Goal: Task Accomplishment & Management: Use online tool/utility

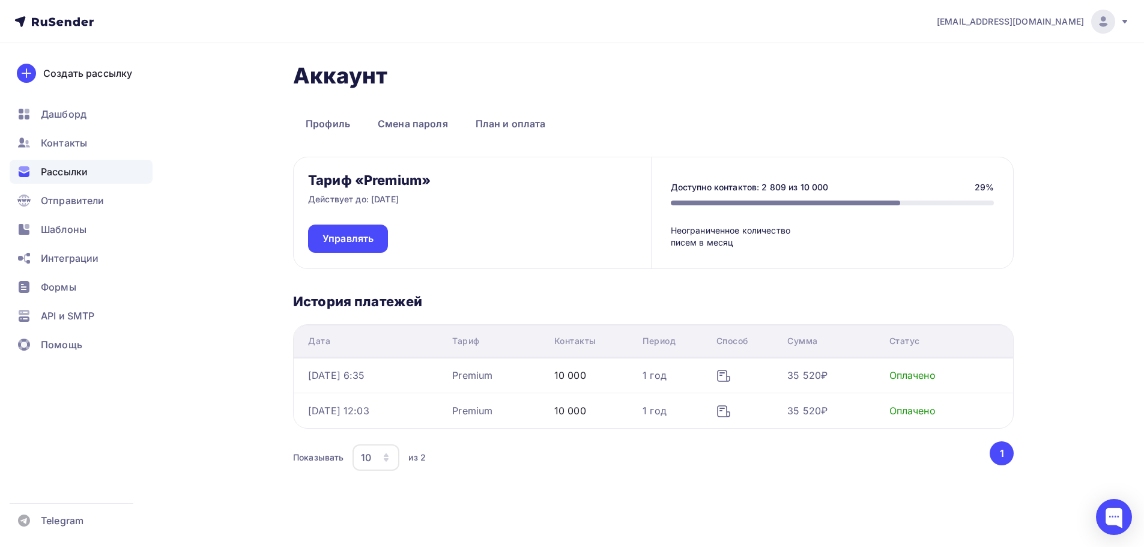
click at [64, 171] on span "Рассылки" at bounding box center [64, 172] width 47 height 14
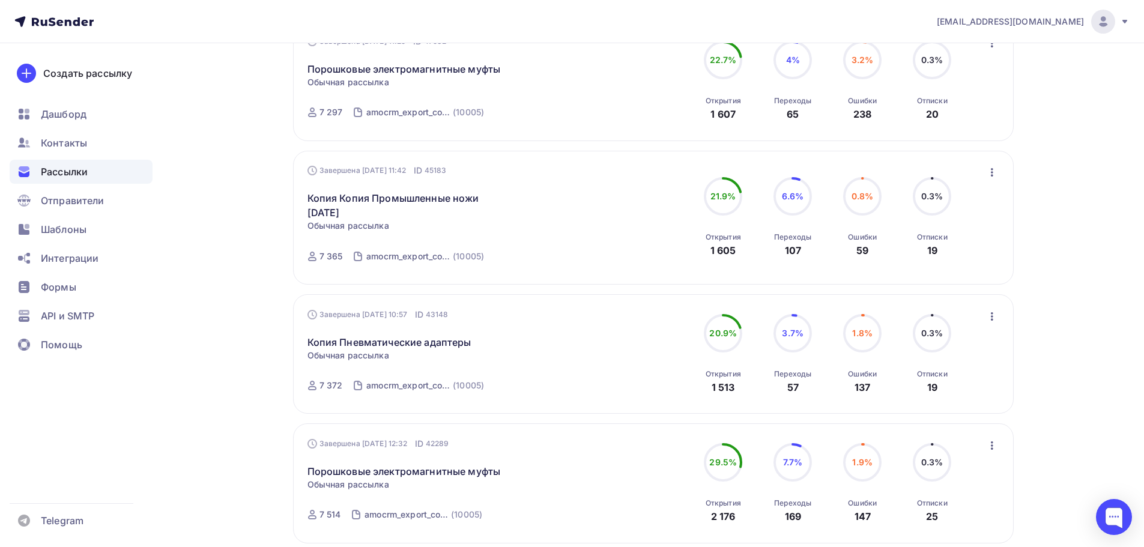
scroll to position [881, 0]
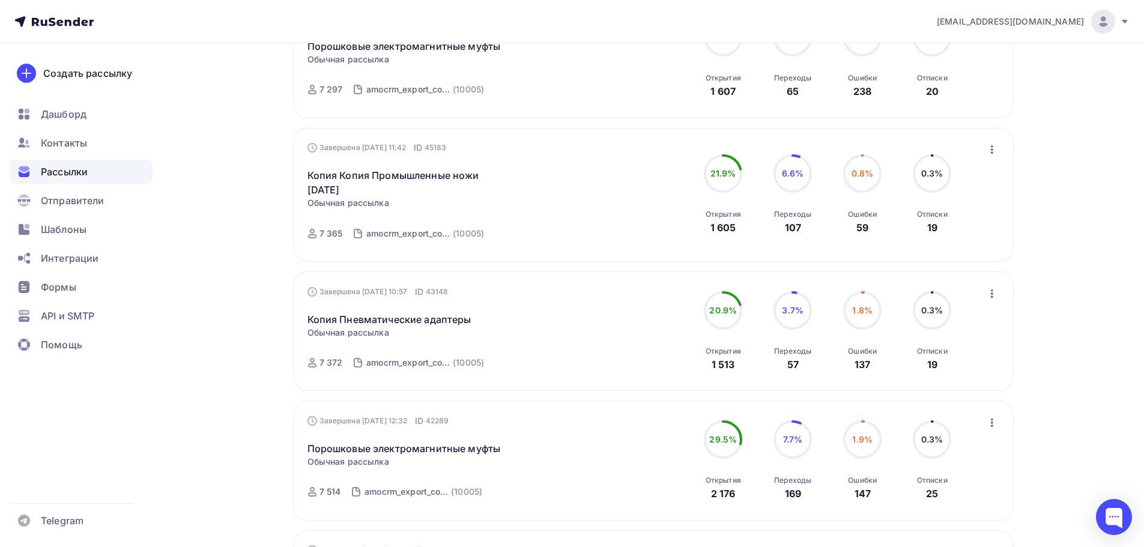
click at [990, 297] on icon "button" at bounding box center [992, 293] width 14 height 14
click at [928, 372] on div "Копировать в новую" at bounding box center [937, 373] width 123 height 14
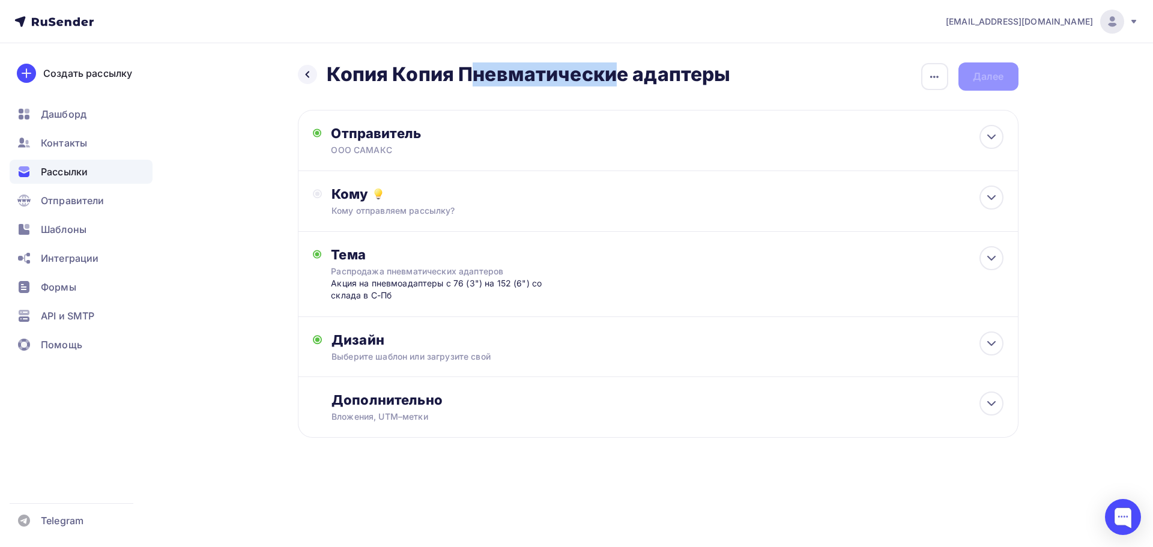
drag, startPoint x: 461, startPoint y: 70, endPoint x: 254, endPoint y: 75, distance: 206.7
click at [254, 75] on div "Назад Копия Копия Пневматические адаптеры Копия Копия Пневматические адаптеры З…" at bounding box center [577, 279] width 984 height 472
click at [941, 64] on div "button" at bounding box center [934, 76] width 27 height 27
click at [879, 139] on div "Переименовать рассылку" at bounding box center [871, 138] width 149 height 14
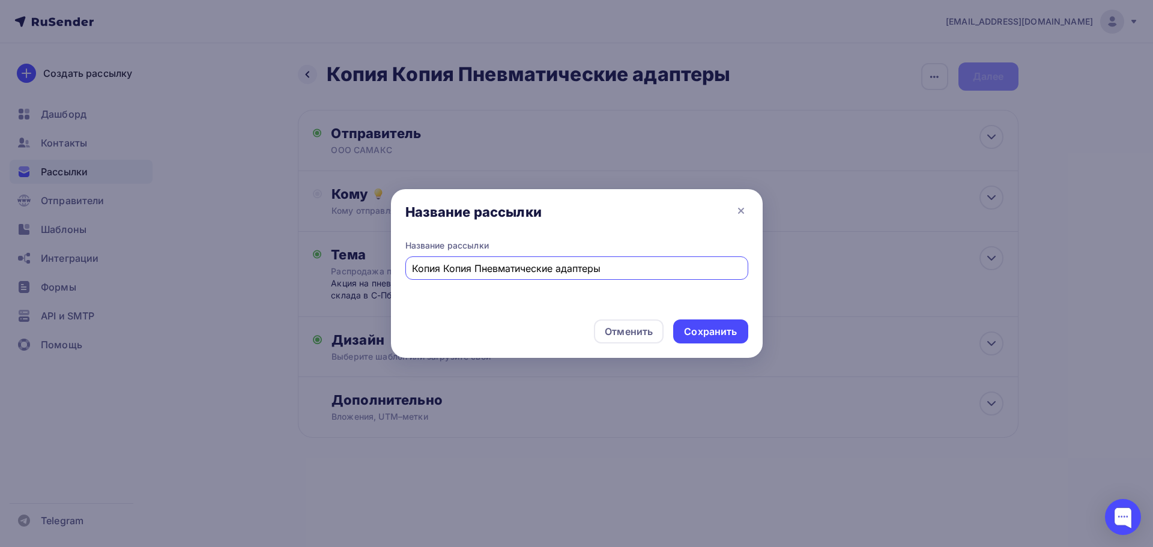
drag, startPoint x: 475, startPoint y: 268, endPoint x: 303, endPoint y: 283, distance: 172.5
click at [303, 283] on div "Название рассылки Название рассылки Копия Копия Пневматические адаптеры Отменит…" at bounding box center [576, 273] width 1153 height 547
type input "Пневматические адаптеры"
click at [708, 329] on div "Сохранить" at bounding box center [710, 332] width 53 height 14
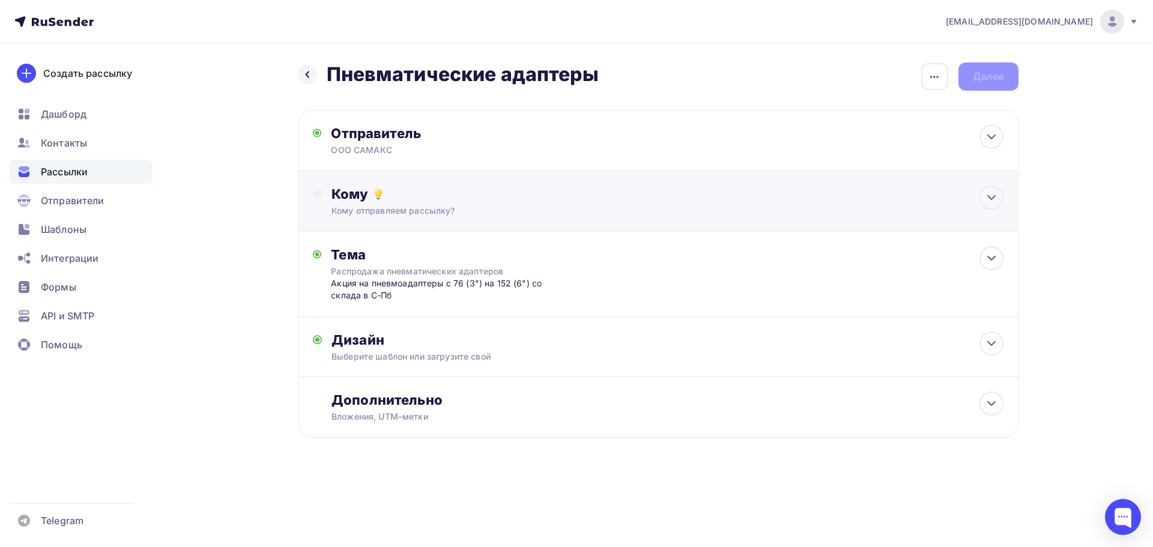
click at [321, 192] on icon at bounding box center [318, 194] width 10 height 10
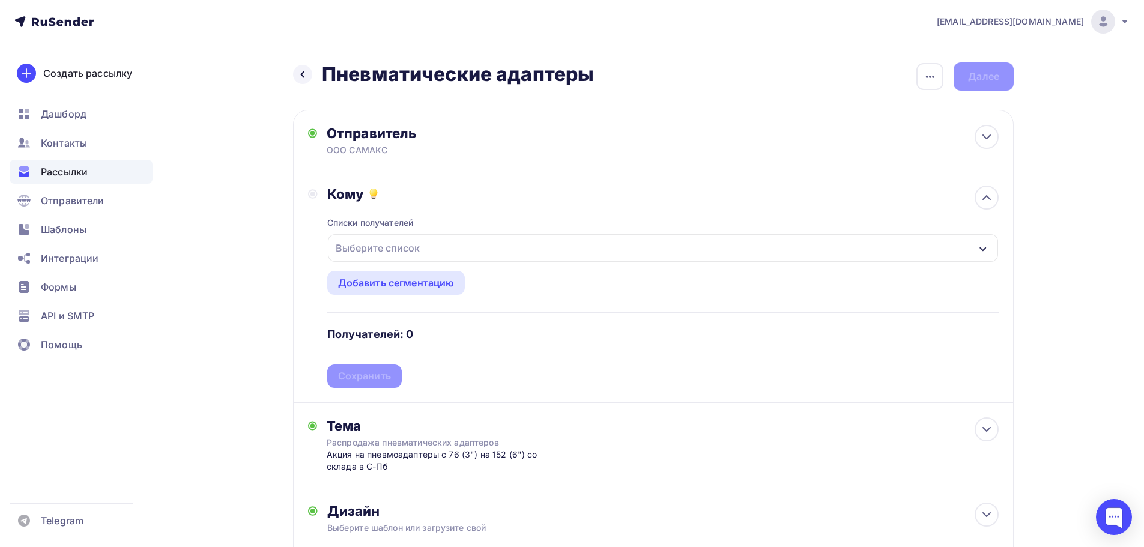
click at [429, 247] on div "Выберите список" at bounding box center [663, 248] width 670 height 28
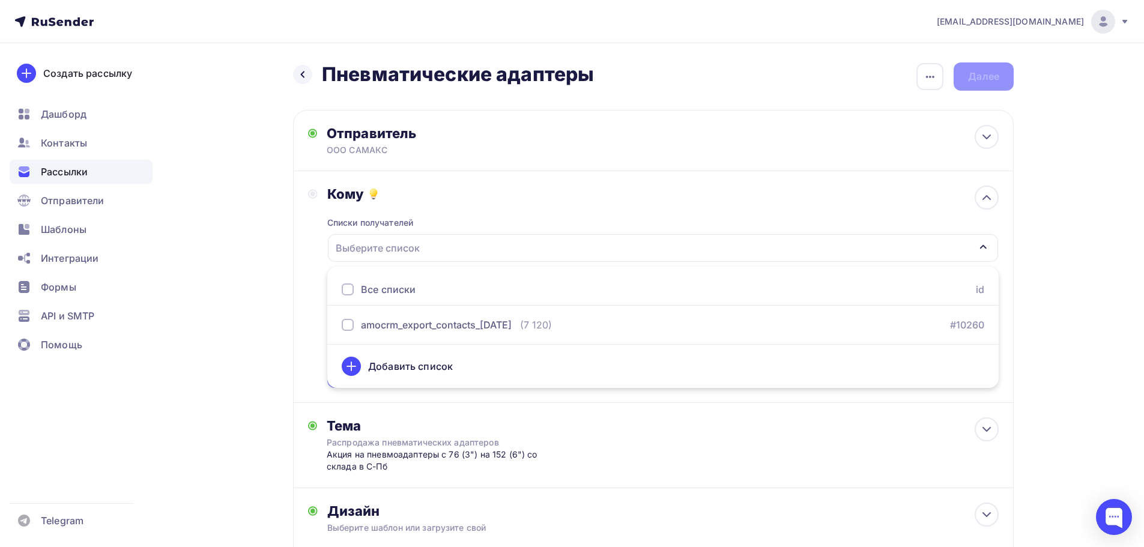
click at [348, 288] on div at bounding box center [348, 289] width 12 height 12
click at [600, 198] on div "Кому" at bounding box center [662, 194] width 671 height 17
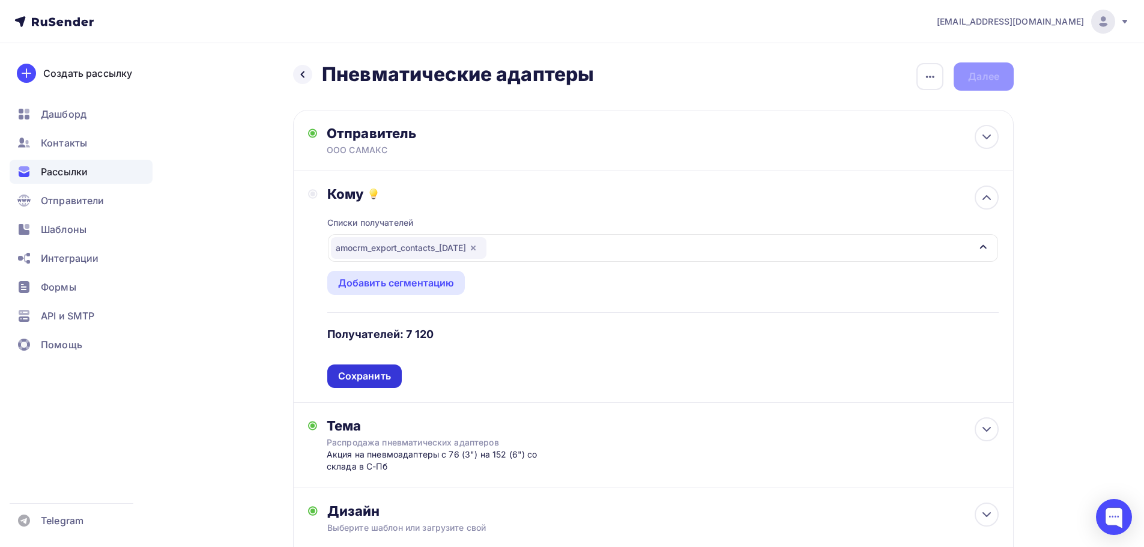
click at [375, 377] on div "Сохранить" at bounding box center [364, 376] width 53 height 14
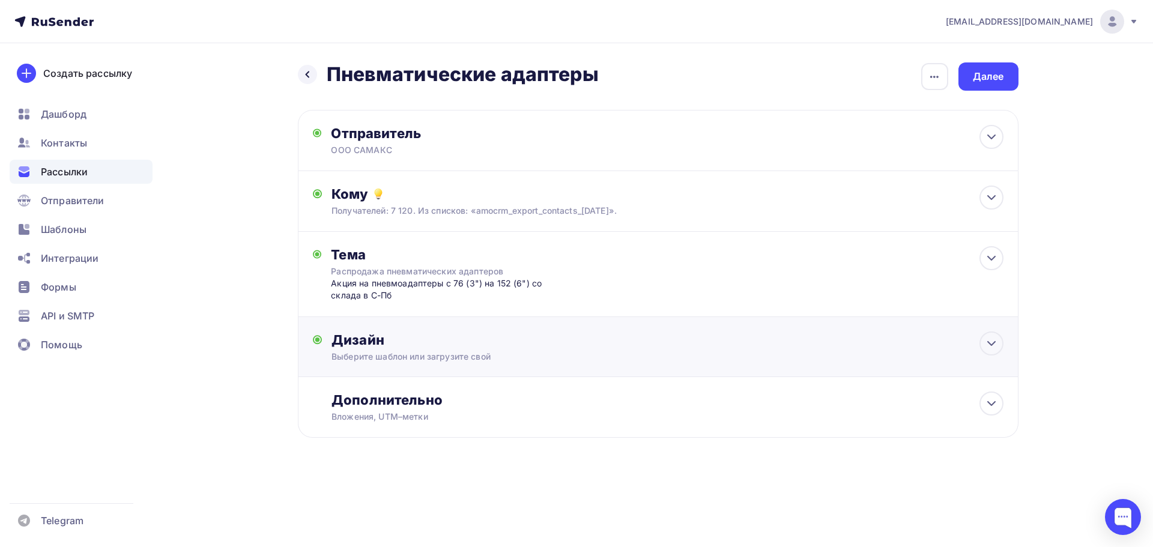
click at [475, 332] on div "Дизайн" at bounding box center [667, 340] width 671 height 17
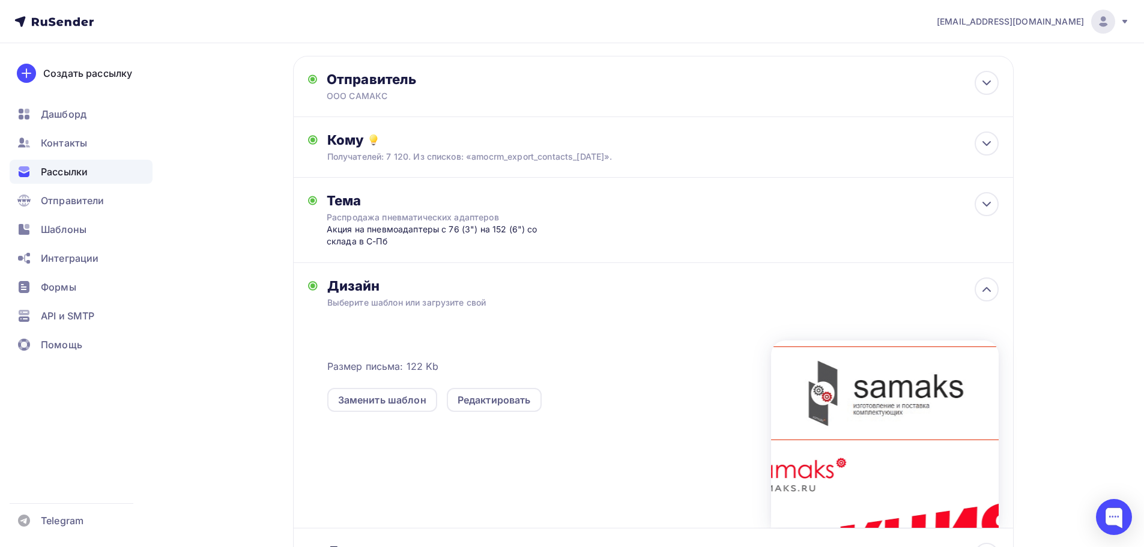
scroll to position [80, 0]
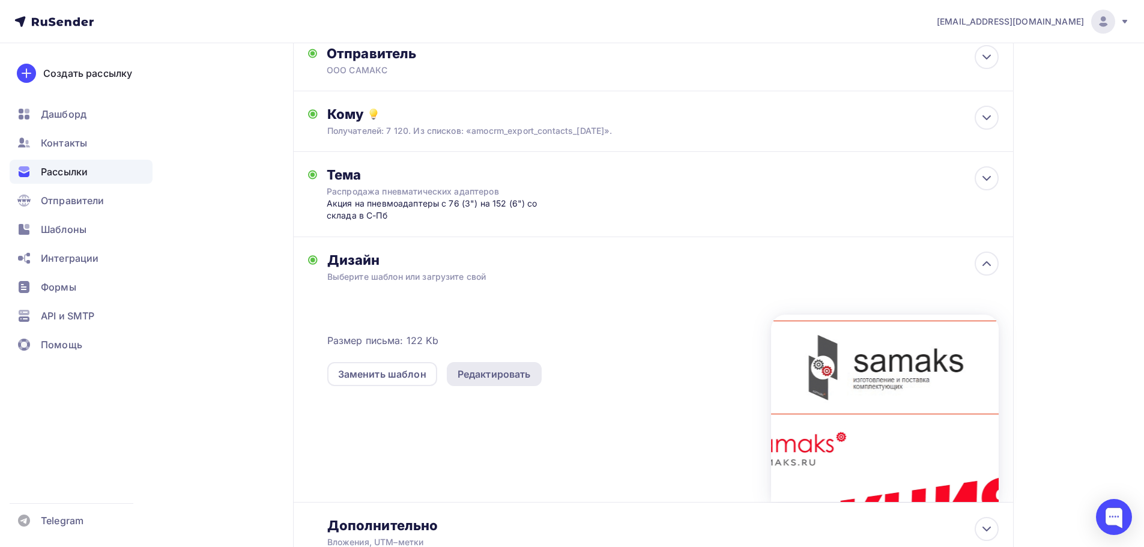
click at [507, 375] on div "Редактировать" at bounding box center [494, 374] width 73 height 14
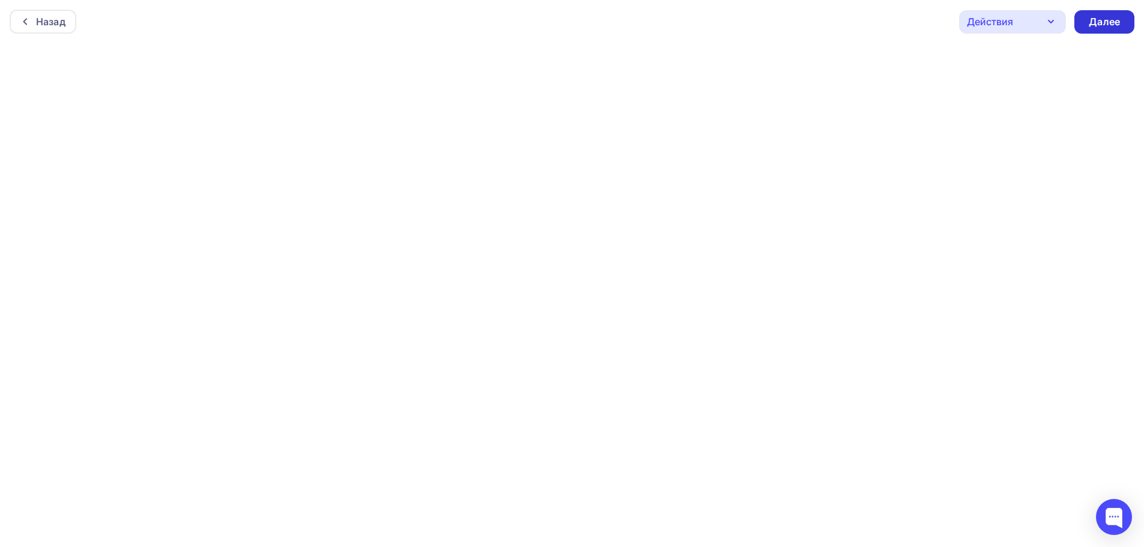
click at [1110, 23] on div "Далее" at bounding box center [1104, 22] width 31 height 14
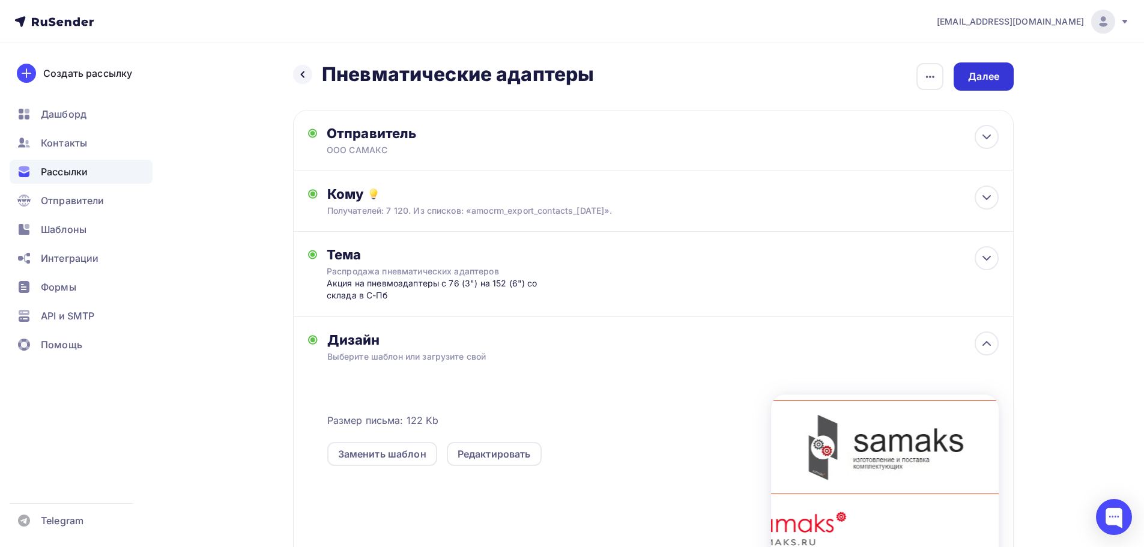
click at [992, 70] on div "Далее" at bounding box center [983, 77] width 31 height 14
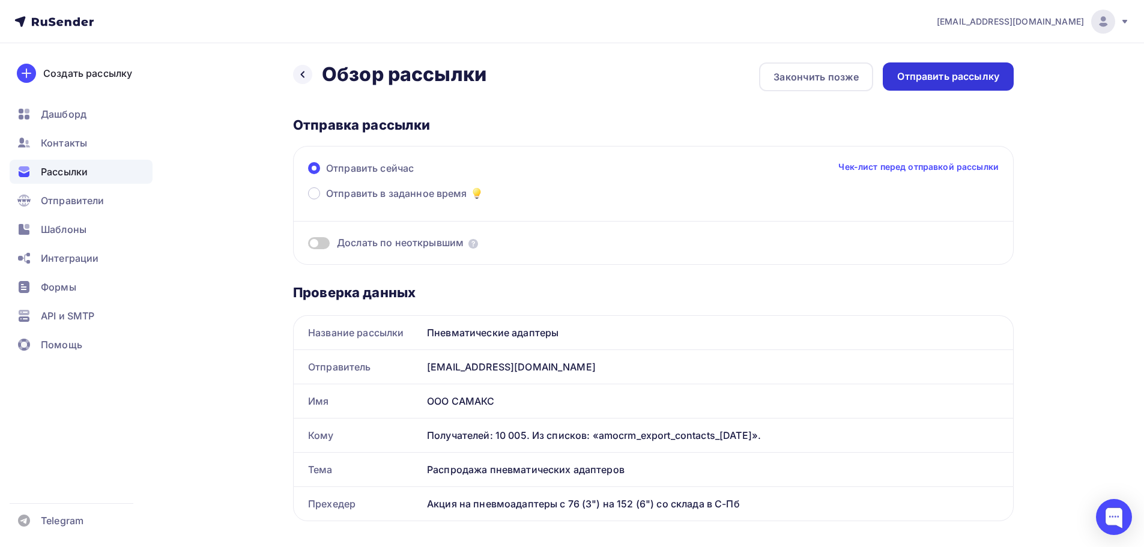
click at [941, 80] on div "Отправить рассылку" at bounding box center [948, 77] width 102 height 14
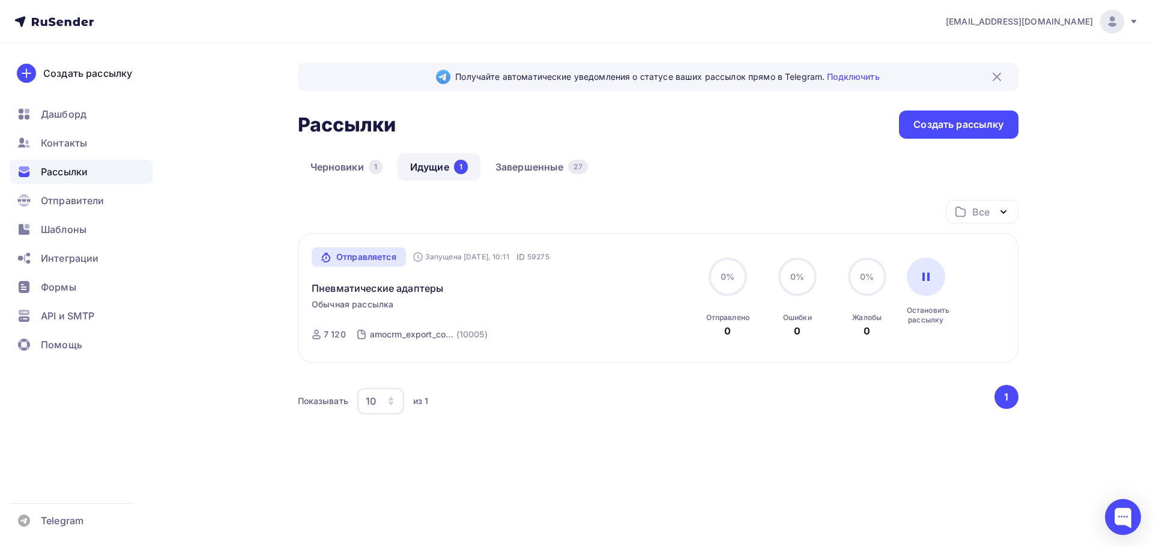
click at [65, 166] on span "Рассылки" at bounding box center [64, 172] width 47 height 14
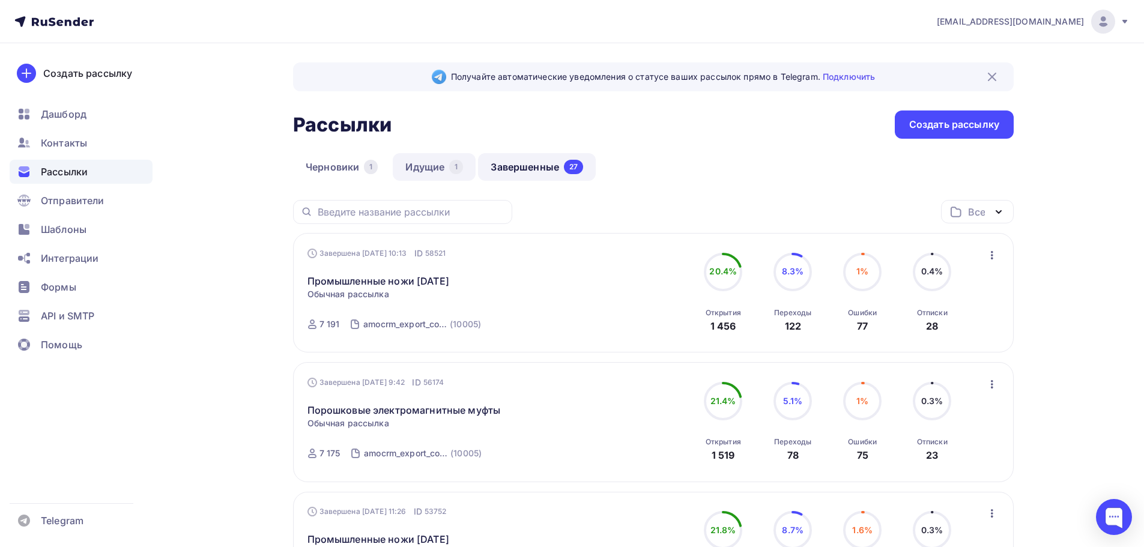
click at [421, 162] on link "Идущие 1" at bounding box center [434, 167] width 83 height 28
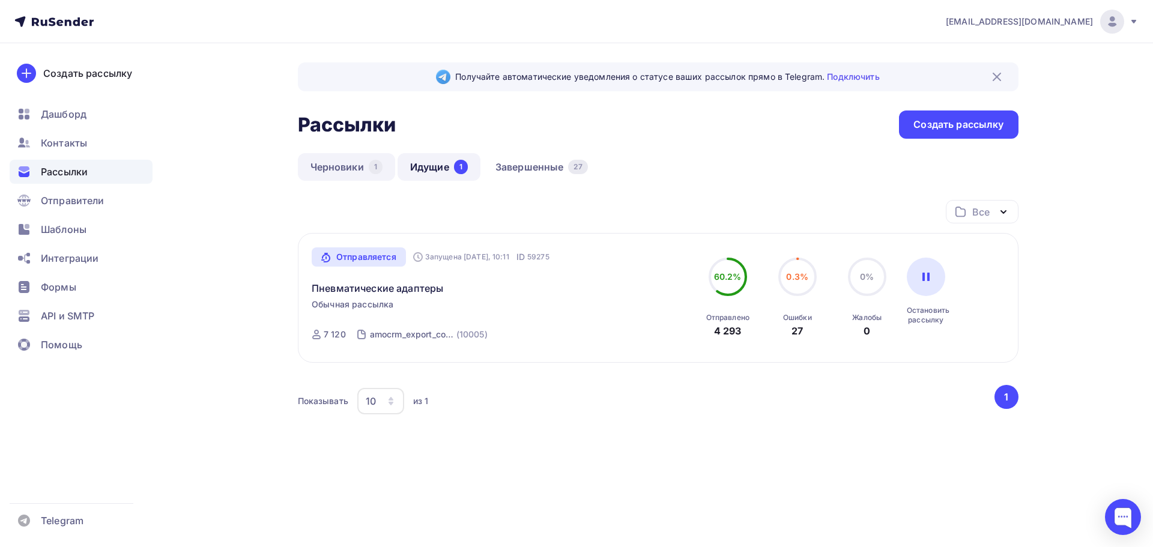
click at [335, 179] on link "Черновики 1" at bounding box center [346, 167] width 97 height 28
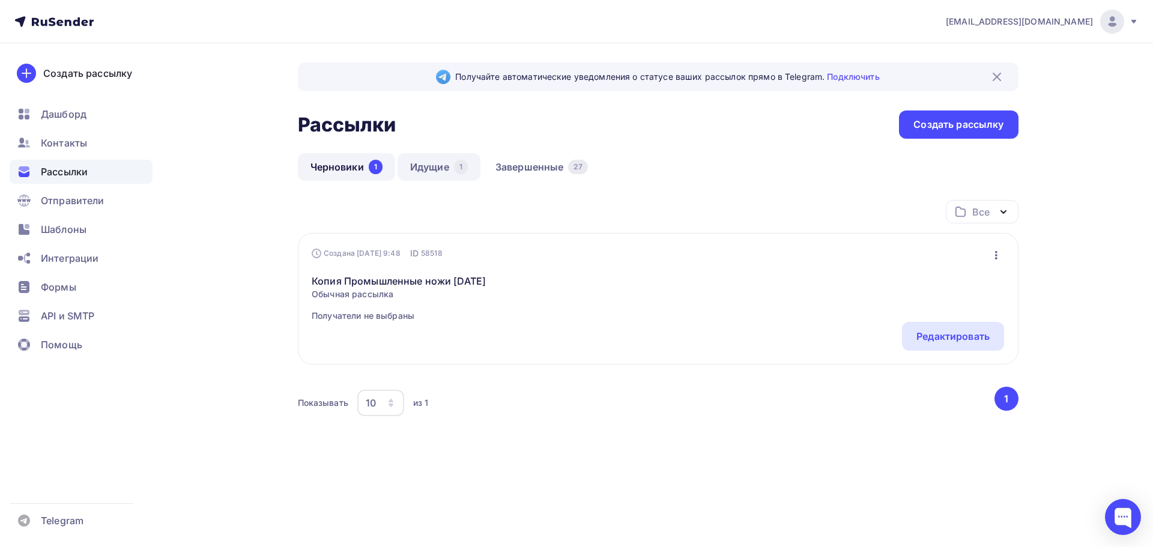
click at [436, 161] on link "Идущие 1" at bounding box center [439, 167] width 83 height 28
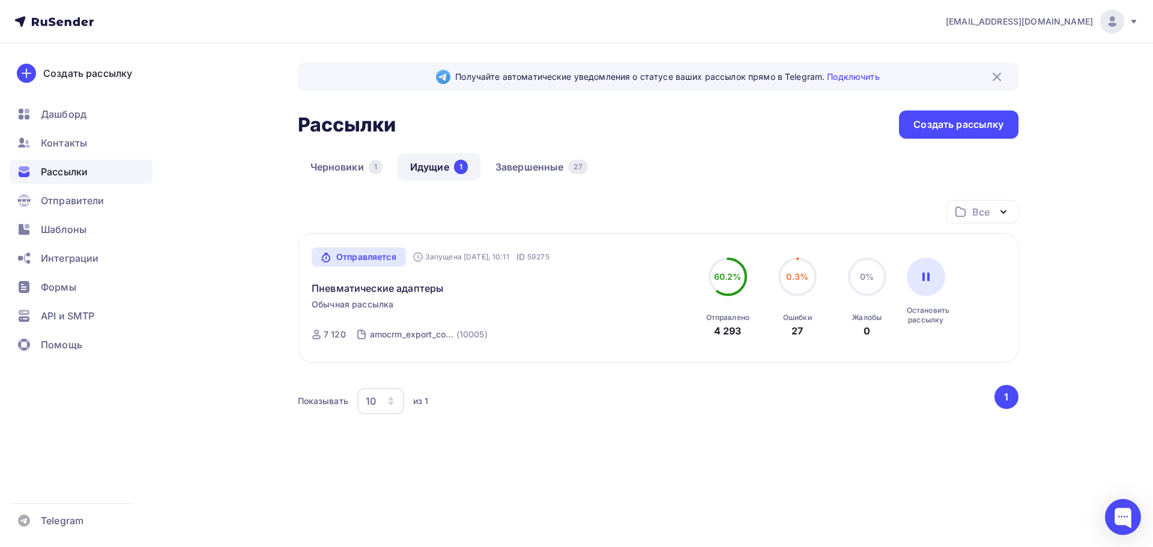
click at [1000, 72] on img at bounding box center [997, 77] width 14 height 14
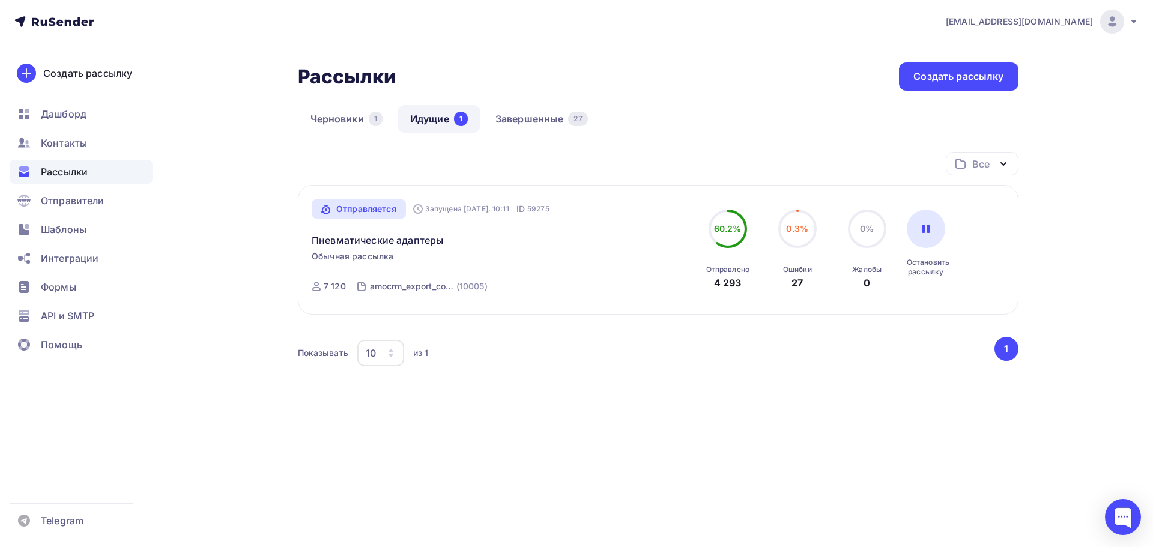
click at [1086, 96] on div "[EMAIL_ADDRESS][DOMAIN_NAME] Аккаунт Тарифы Выйти Создать рассылку [GEOGRAPHIC_…" at bounding box center [576, 244] width 1153 height 489
